Goal: Purchase product/service

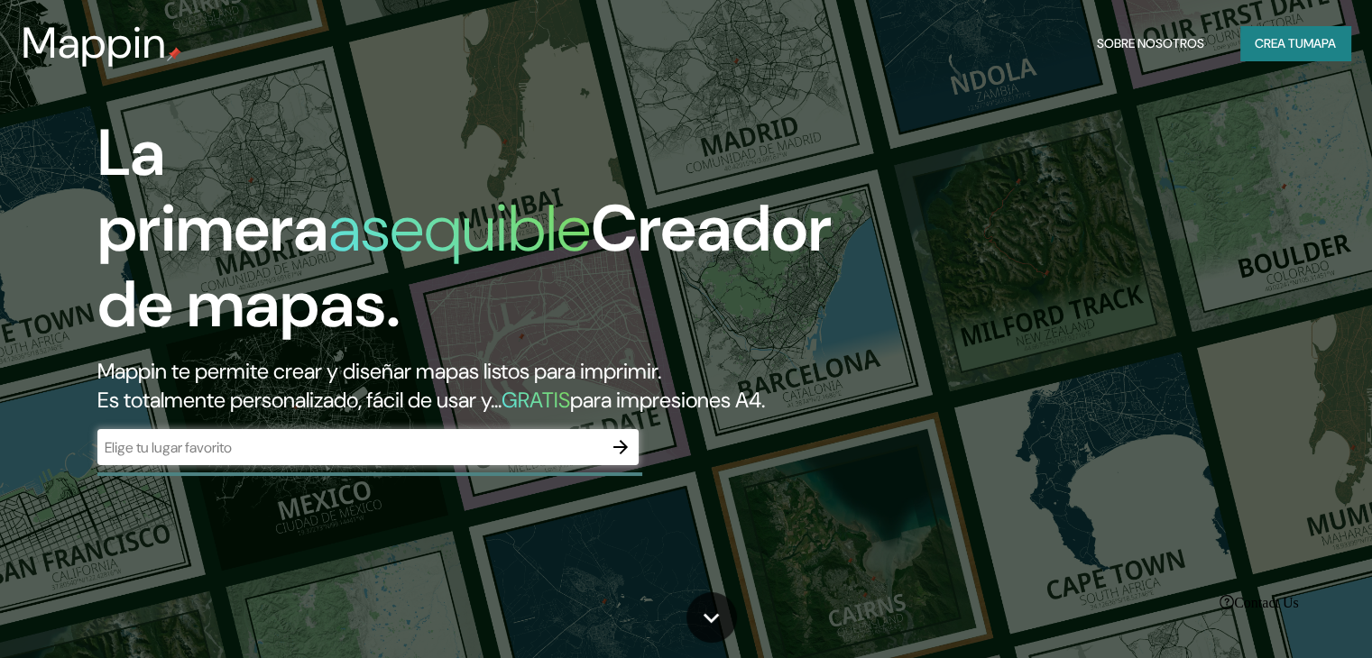
drag, startPoint x: 245, startPoint y: 178, endPoint x: 237, endPoint y: 188, distance: 13.5
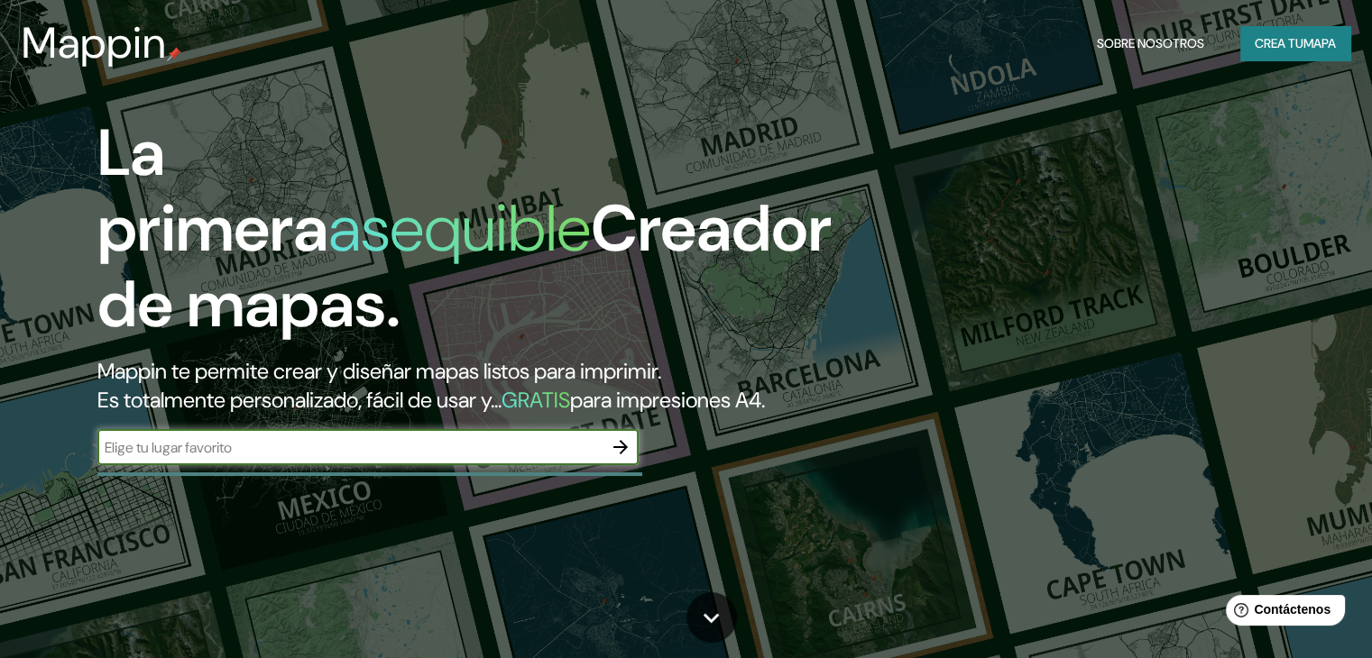
click at [279, 458] on input "text" at bounding box center [349, 447] width 505 height 21
type input "puerto [PERSON_NAME] [GEOGRAPHIC_DATA]"
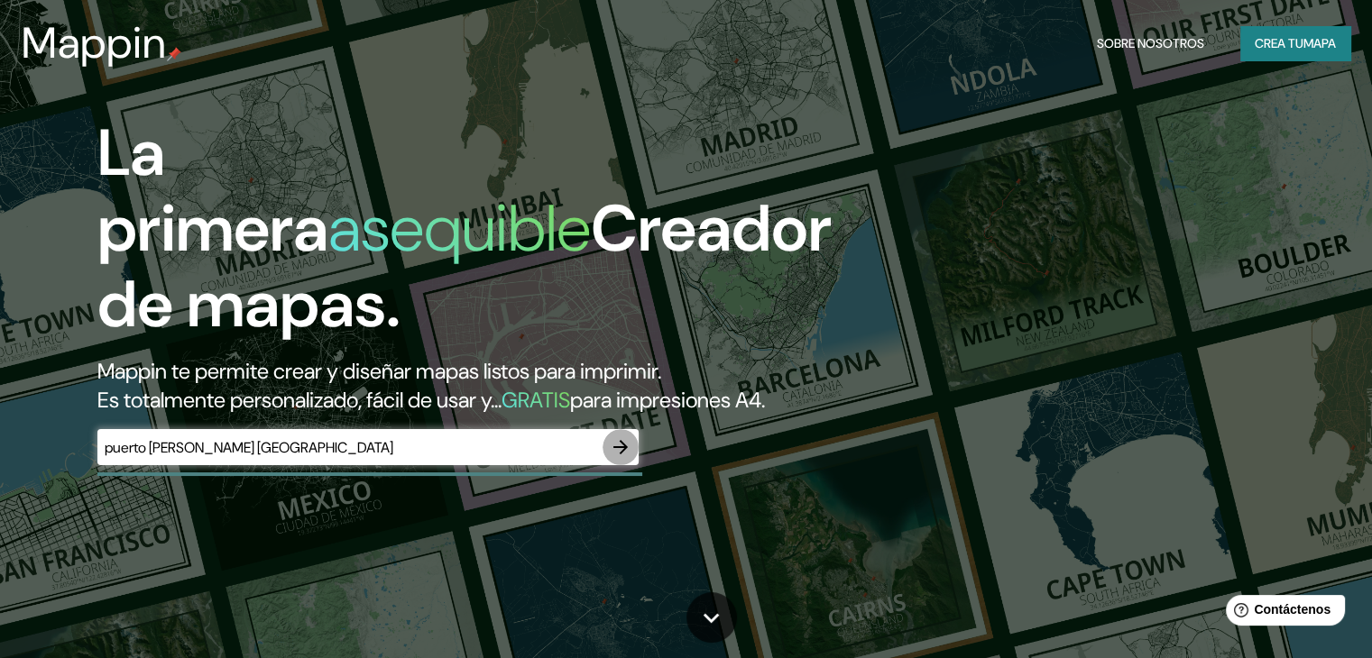
click at [622, 455] on icon "button" at bounding box center [620, 447] width 14 height 14
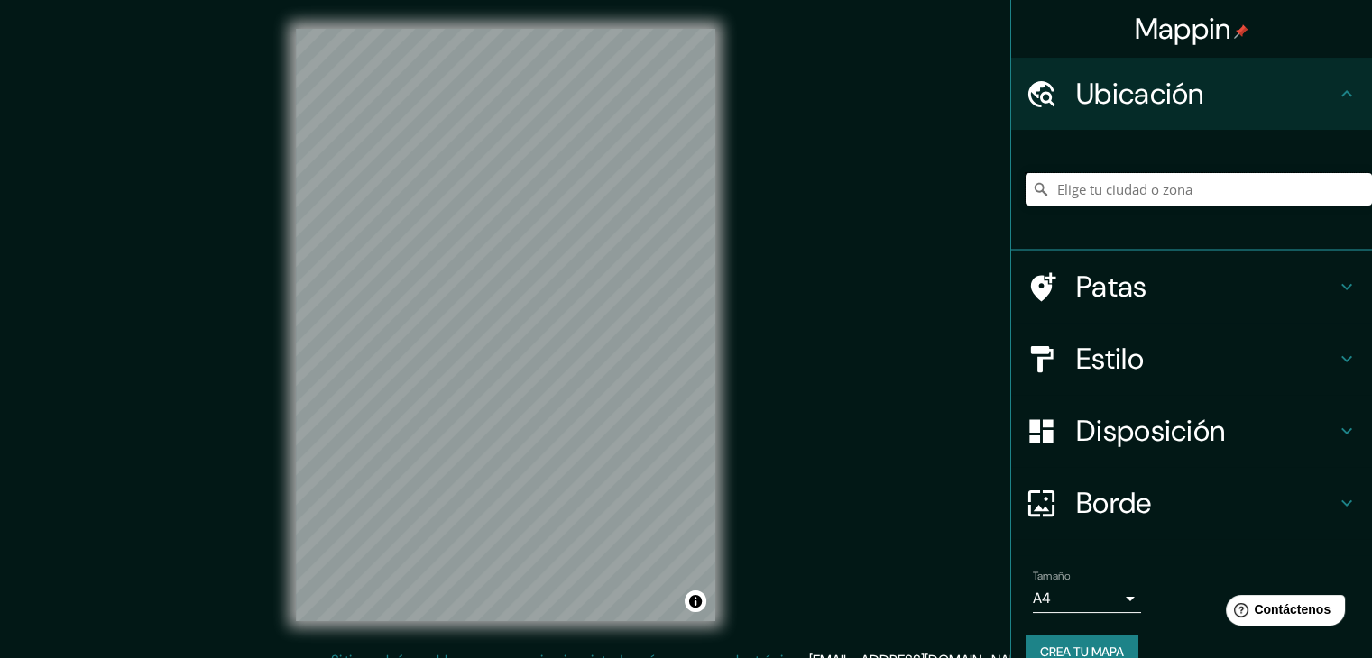
click at [1112, 188] on input "Elige tu ciudad o zona" at bounding box center [1198, 189] width 346 height 32
click at [1142, 189] on input "[GEOGRAPHIC_DATA]" at bounding box center [1198, 189] width 346 height 32
click at [1212, 187] on input "[GEOGRAPHIC_DATA], [GEOGRAPHIC_DATA]" at bounding box center [1198, 189] width 346 height 32
click at [1281, 184] on input "[GEOGRAPHIC_DATA], [GEOGRAPHIC_DATA]" at bounding box center [1198, 189] width 346 height 32
drag, startPoint x: 1194, startPoint y: 188, endPoint x: 970, endPoint y: 186, distance: 223.7
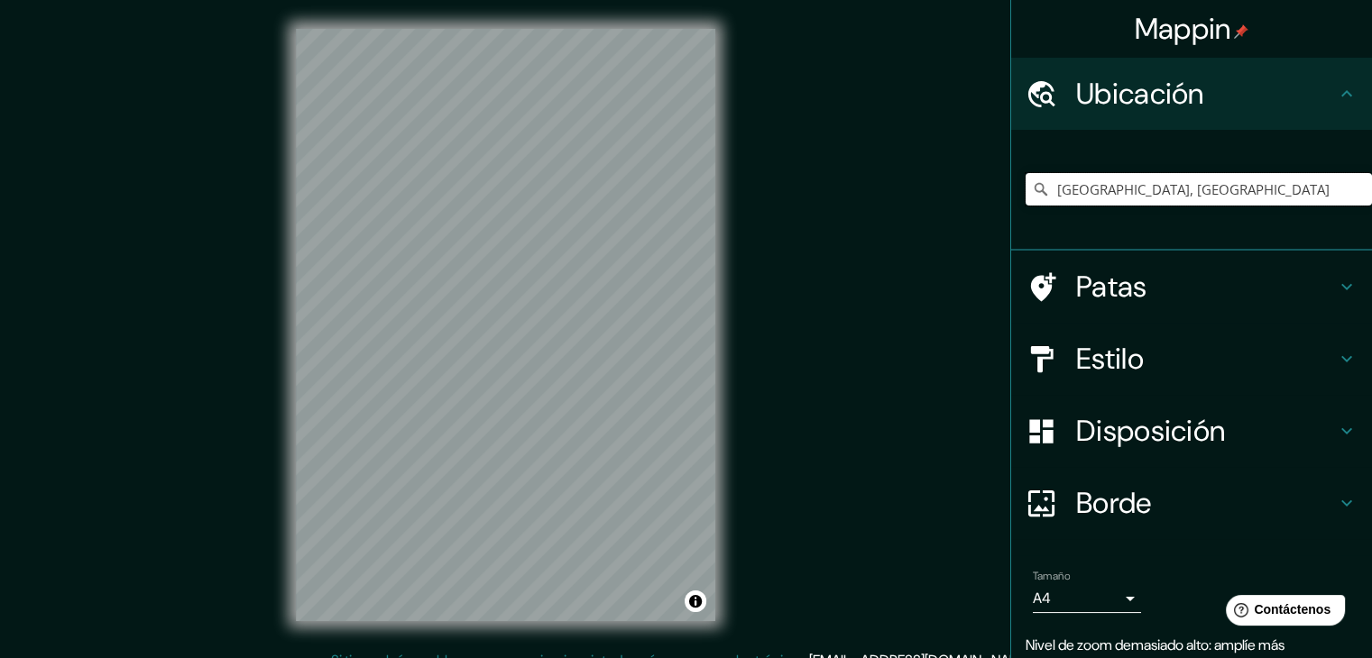
click at [970, 186] on div "Mappin Ubicación [GEOGRAPHIC_DATA], [GEOGRAPHIC_DATA] Patas Estilo Disposición …" at bounding box center [686, 339] width 1372 height 679
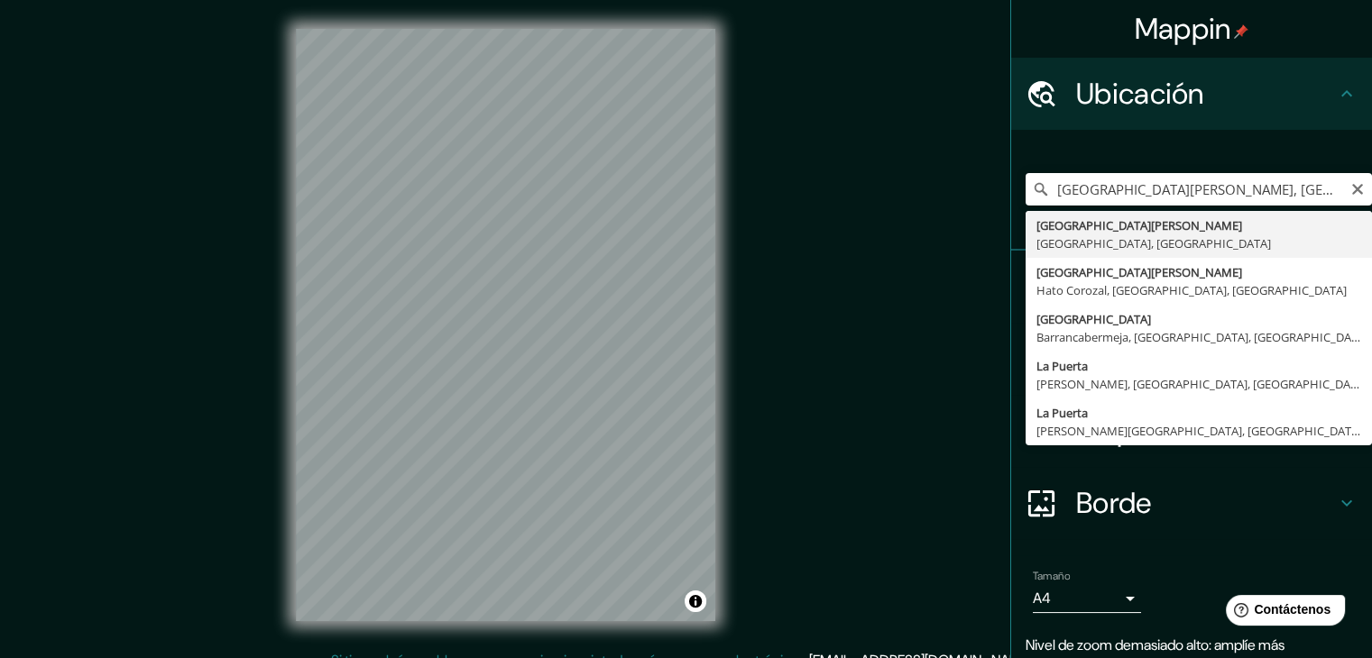
type input "[GEOGRAPHIC_DATA][PERSON_NAME], [GEOGRAPHIC_DATA], [GEOGRAPHIC_DATA]"
